Goal: Task Accomplishment & Management: Complete application form

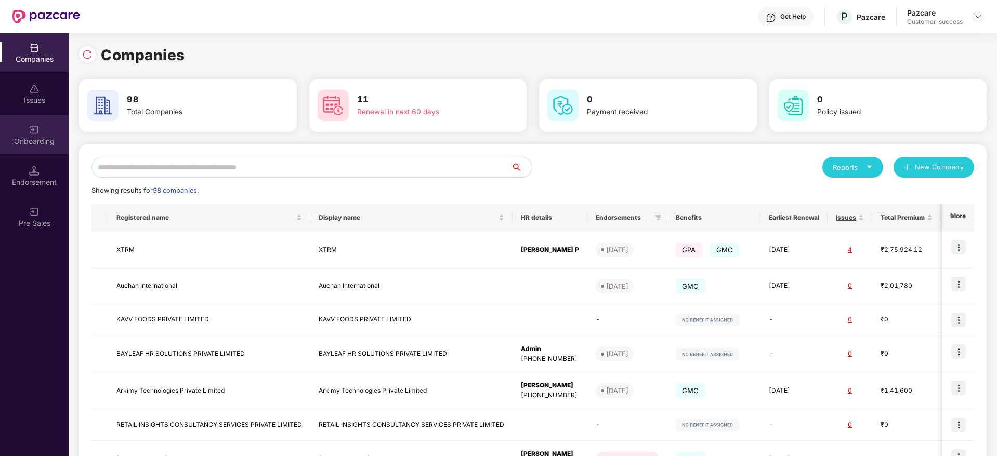
click at [9, 125] on div "Onboarding" at bounding box center [34, 134] width 69 height 39
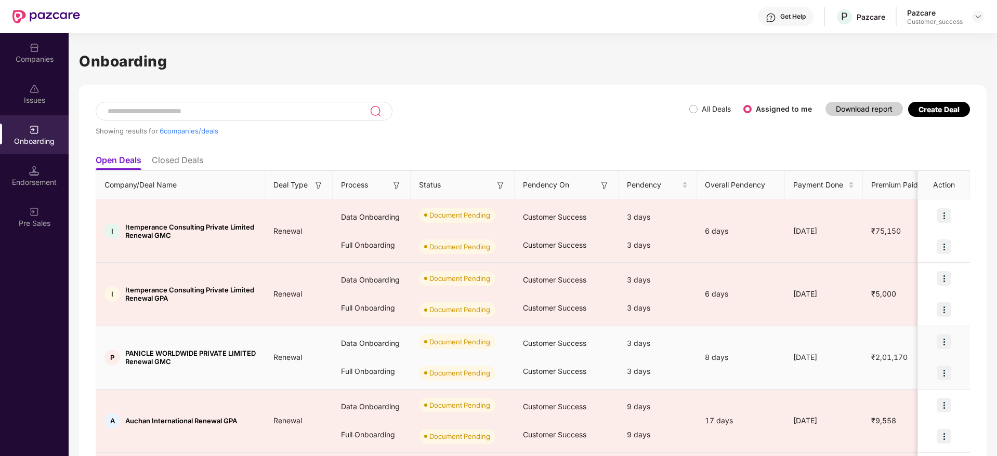
click at [950, 342] on img at bounding box center [944, 342] width 15 height 15
click at [917, 377] on li "Upload Documents" at bounding box center [895, 369] width 112 height 22
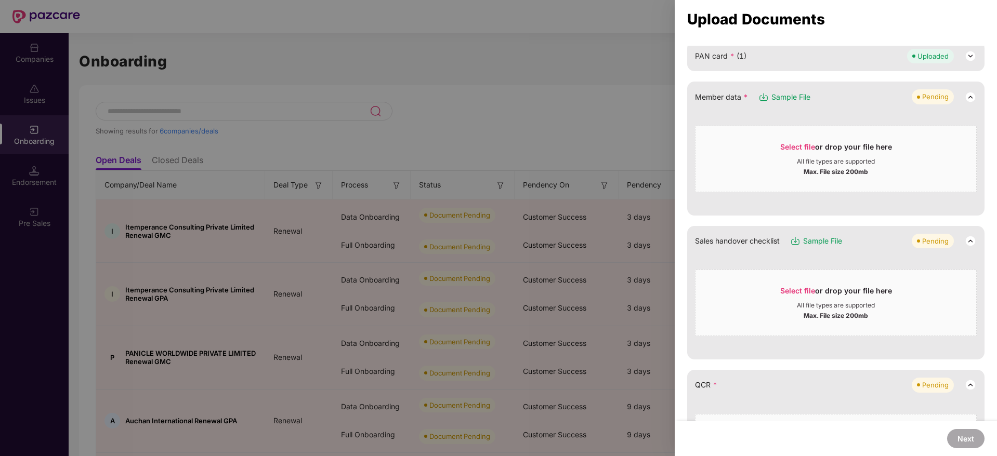
scroll to position [106, 0]
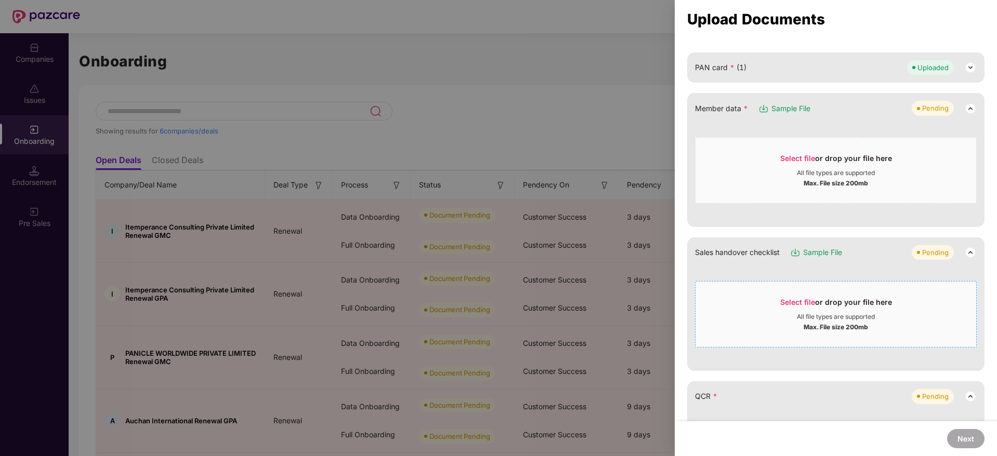
click at [792, 306] on span "Select file" at bounding box center [797, 302] width 35 height 9
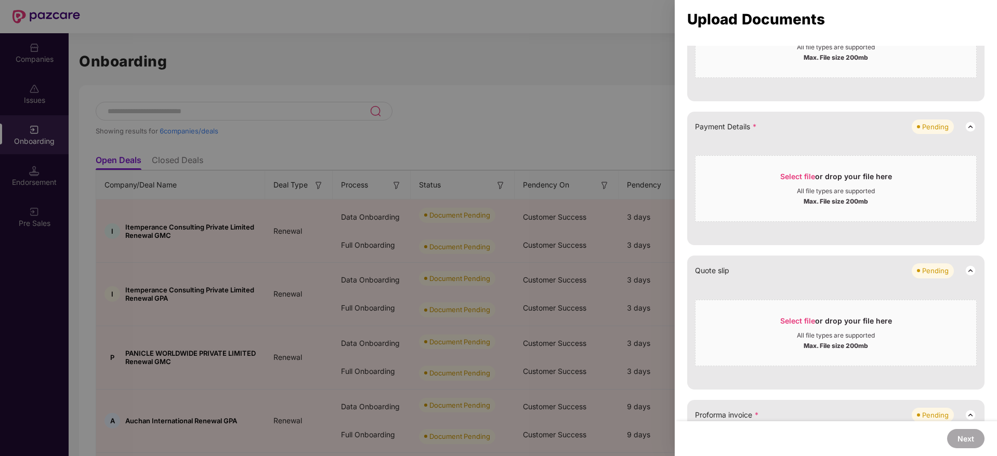
scroll to position [427, 0]
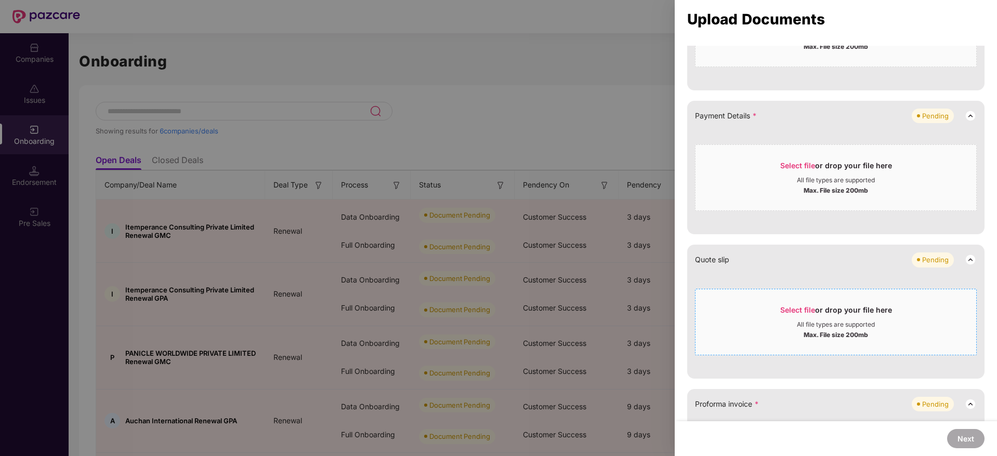
click at [787, 310] on span "Select file" at bounding box center [797, 310] width 35 height 9
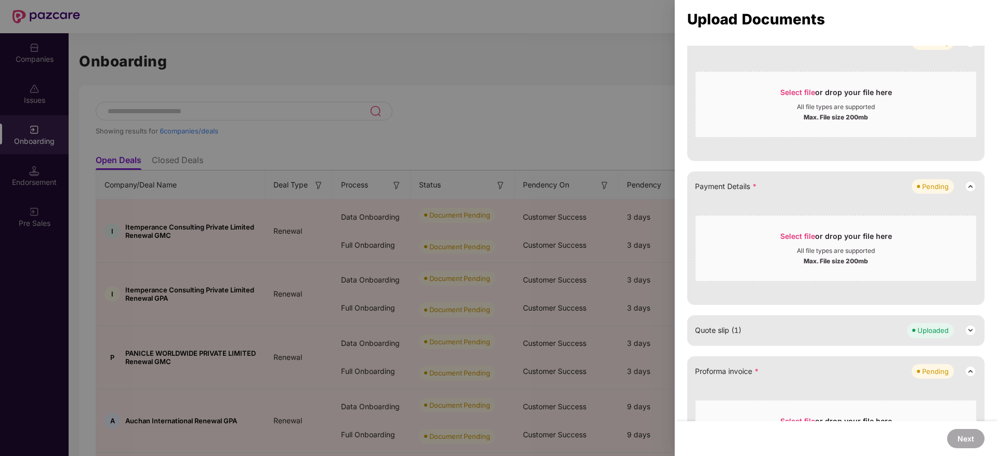
scroll to position [345, 0]
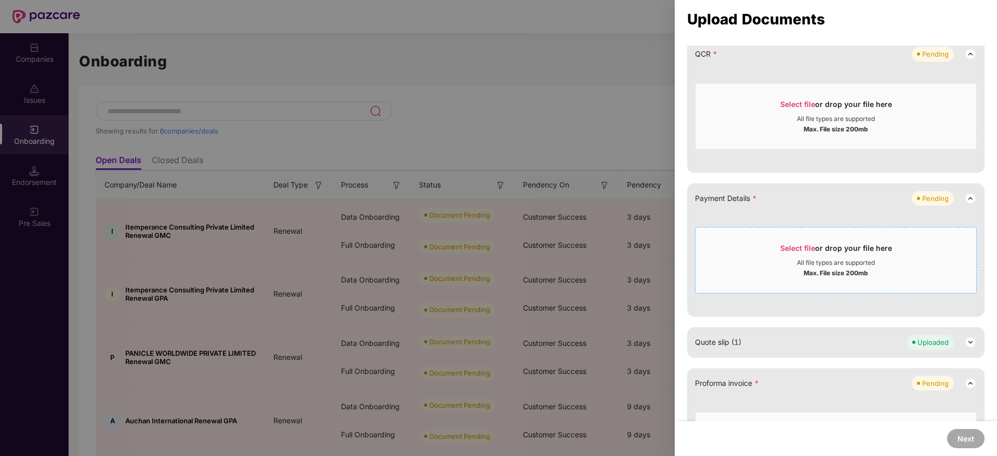
click at [783, 244] on span "Select file" at bounding box center [797, 248] width 35 height 9
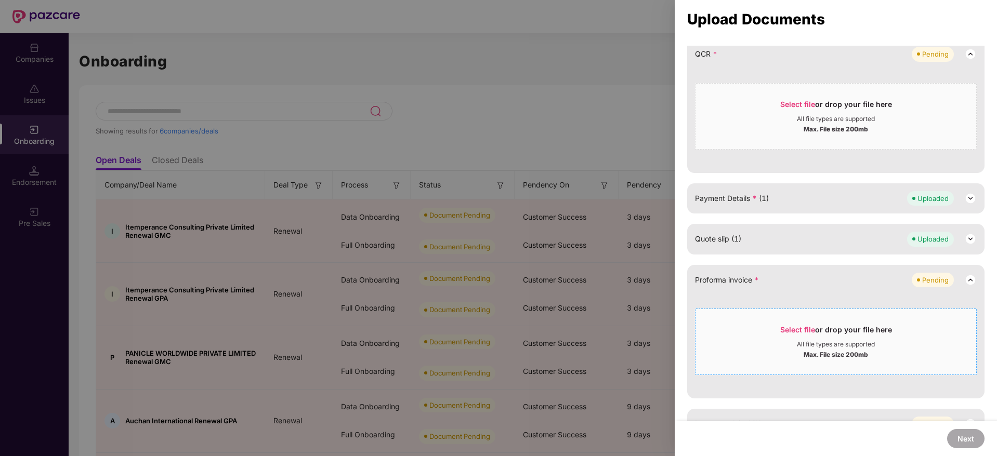
click at [793, 330] on span "Select file" at bounding box center [797, 329] width 35 height 9
